Goal: Information Seeking & Learning: Learn about a topic

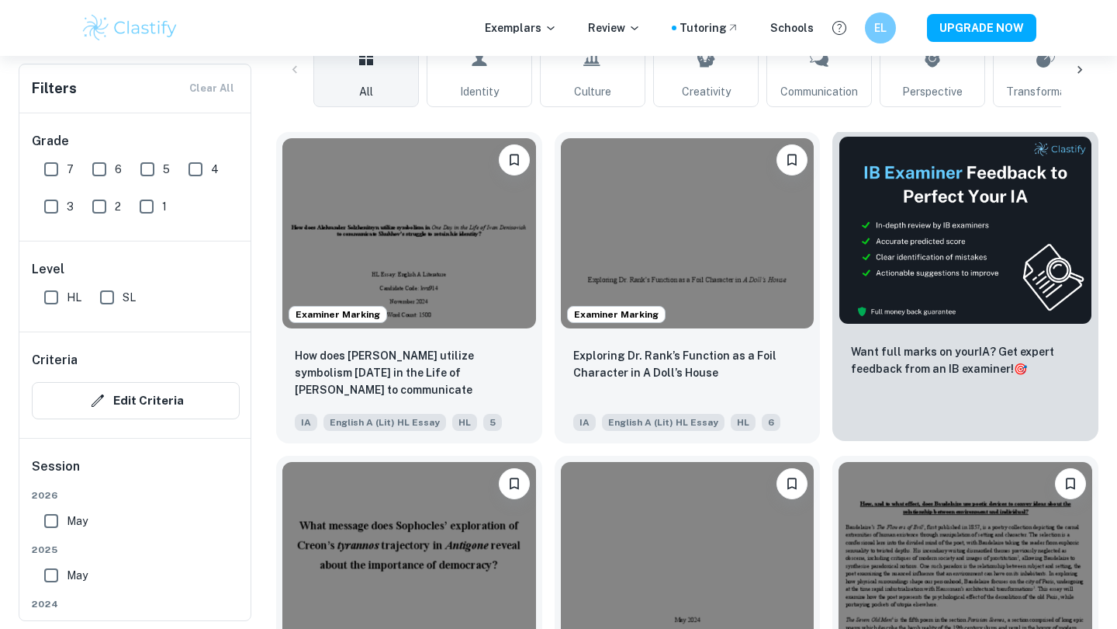
scroll to position [401, 0]
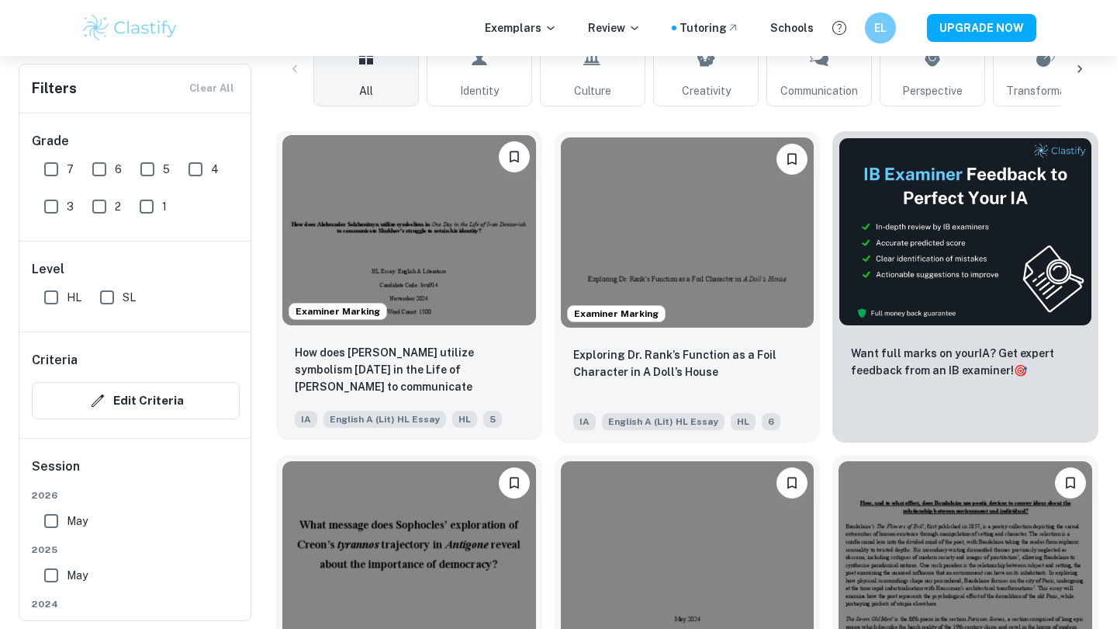
click at [379, 203] on img at bounding box center [409, 230] width 254 height 190
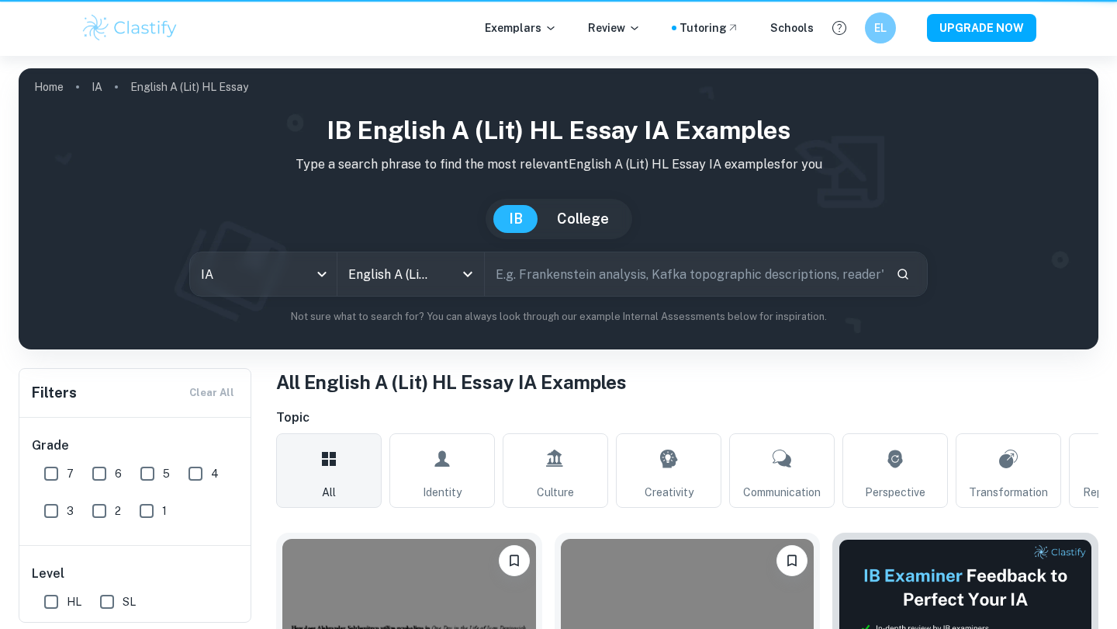
scroll to position [401, 0]
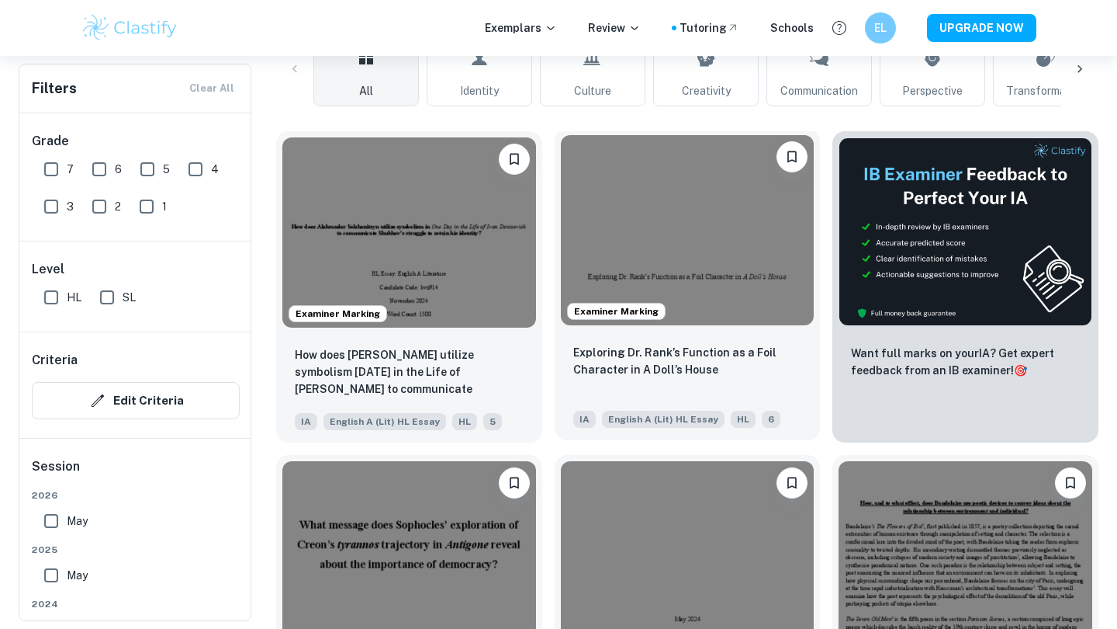
click at [696, 251] on img at bounding box center [688, 230] width 254 height 190
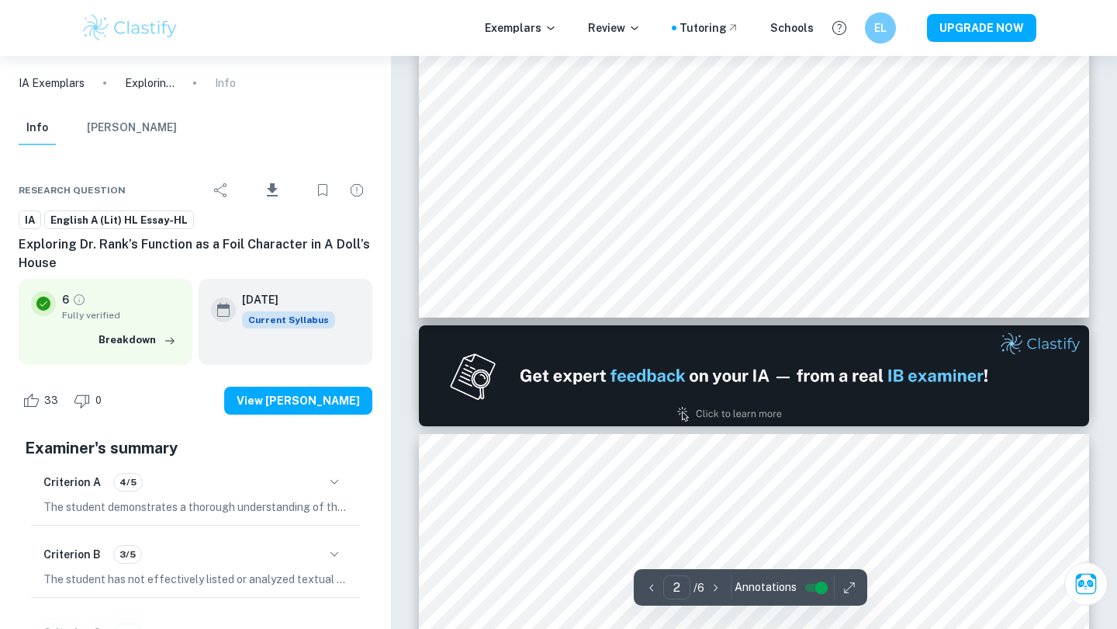
type input "1"
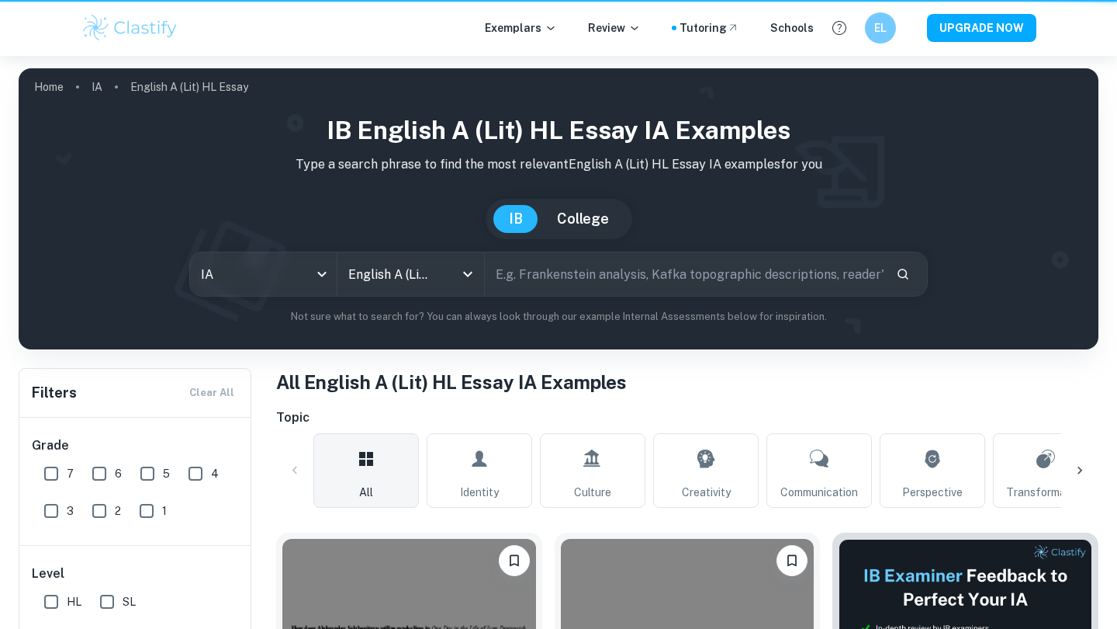
scroll to position [401, 0]
